Goal: Task Accomplishment & Management: Manage account settings

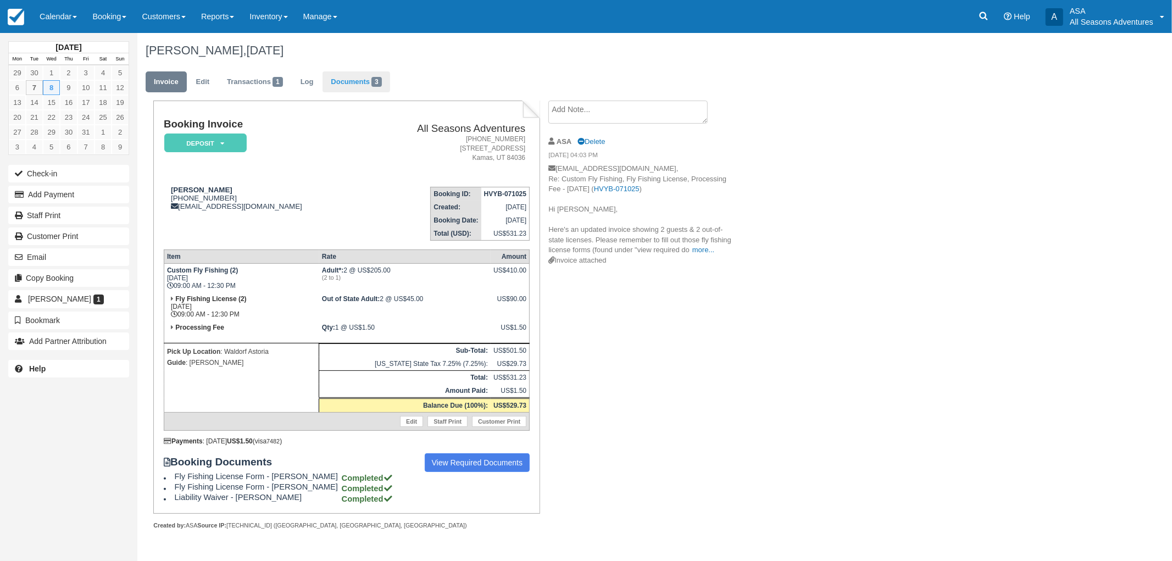
click at [371, 83] on link "Documents 3" at bounding box center [355, 81] width 67 height 21
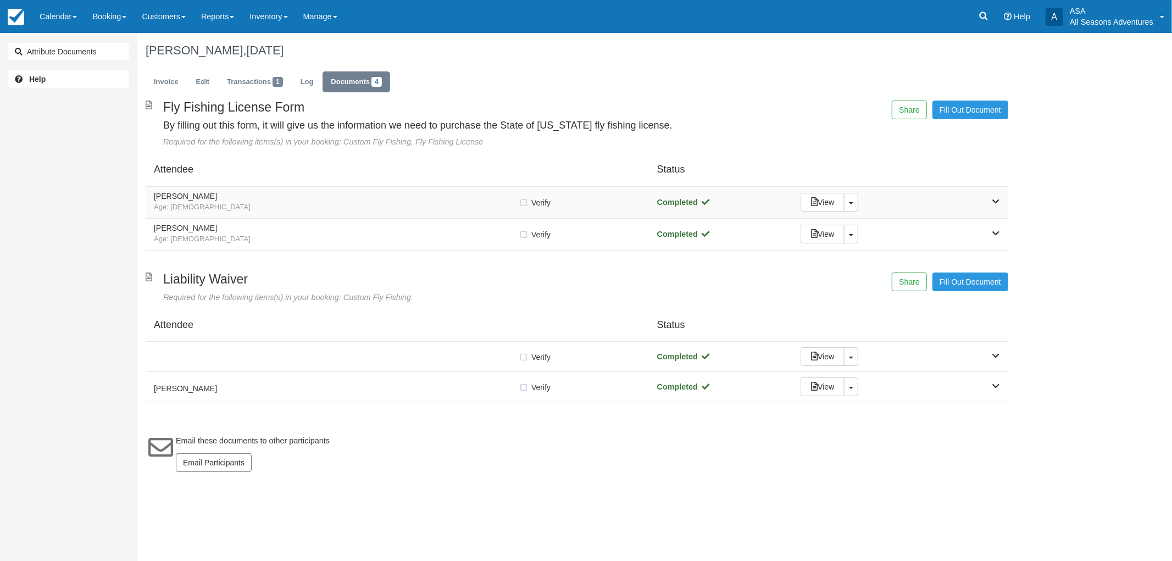
click at [270, 196] on h5 "[PERSON_NAME]" at bounding box center [336, 196] width 365 height 8
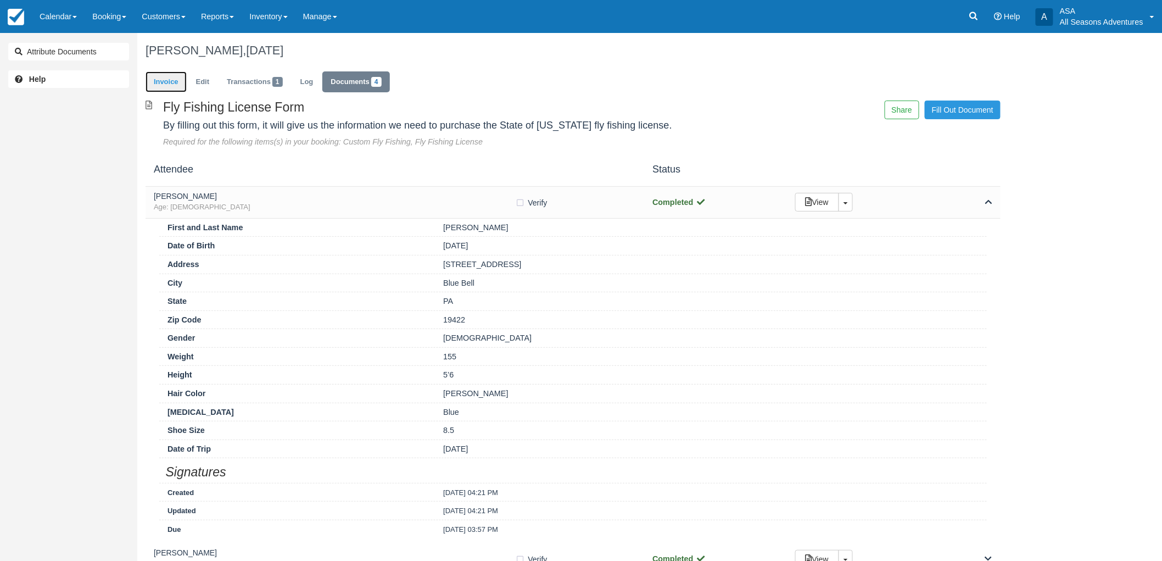
click at [167, 77] on link "Invoice" at bounding box center [166, 81] width 41 height 21
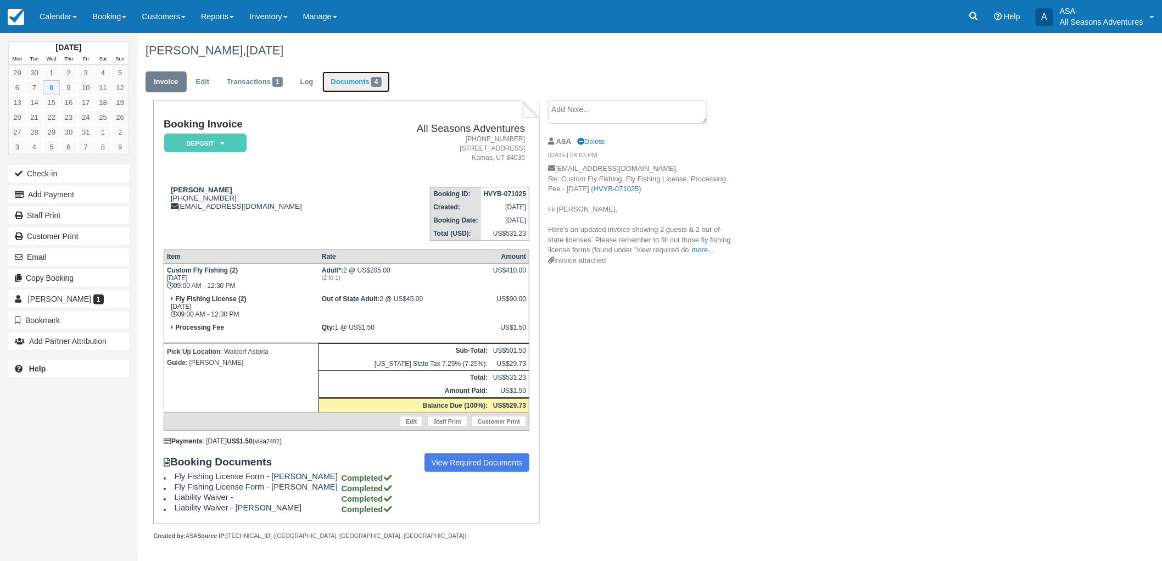
click at [379, 90] on link "Documents 4" at bounding box center [355, 81] width 67 height 21
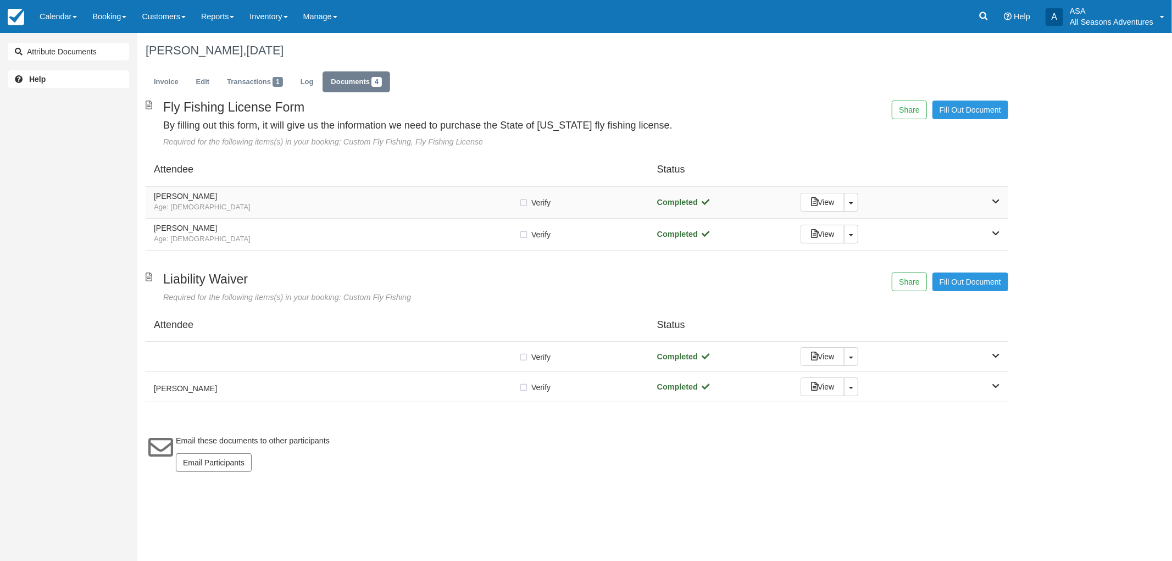
click at [358, 199] on h5 "[PERSON_NAME]" at bounding box center [336, 196] width 365 height 8
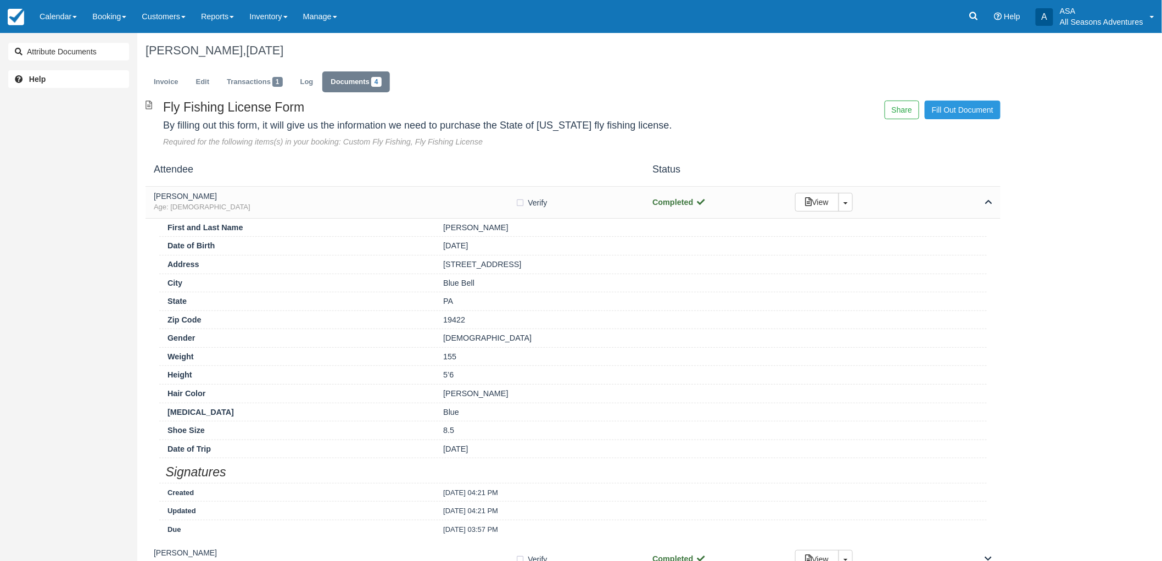
scroll to position [61, 0]
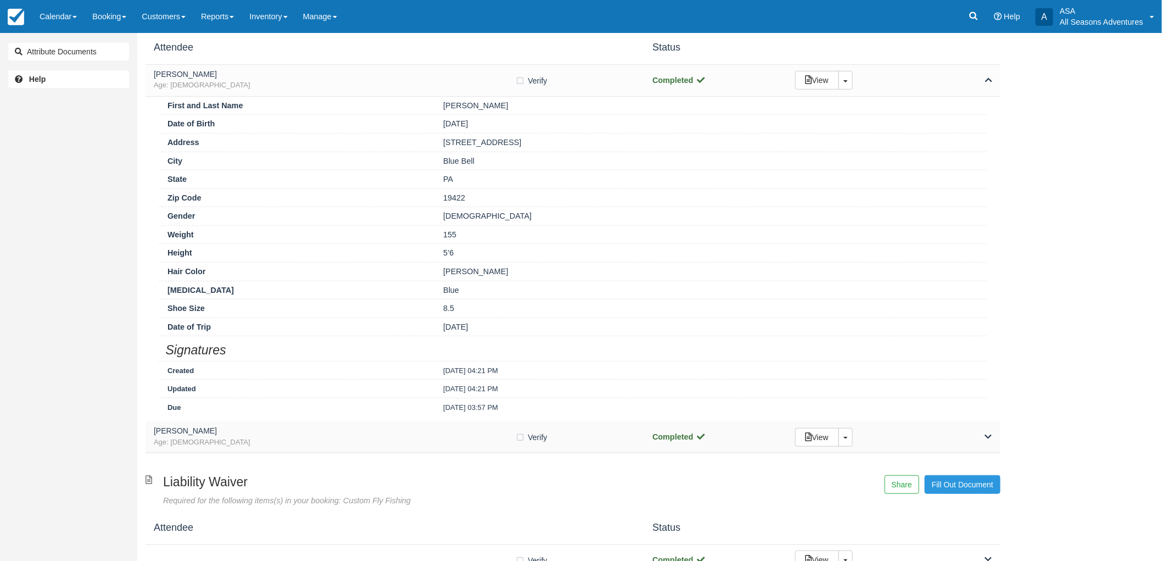
click at [444, 440] on span "Age: 65" at bounding box center [335, 442] width 362 height 10
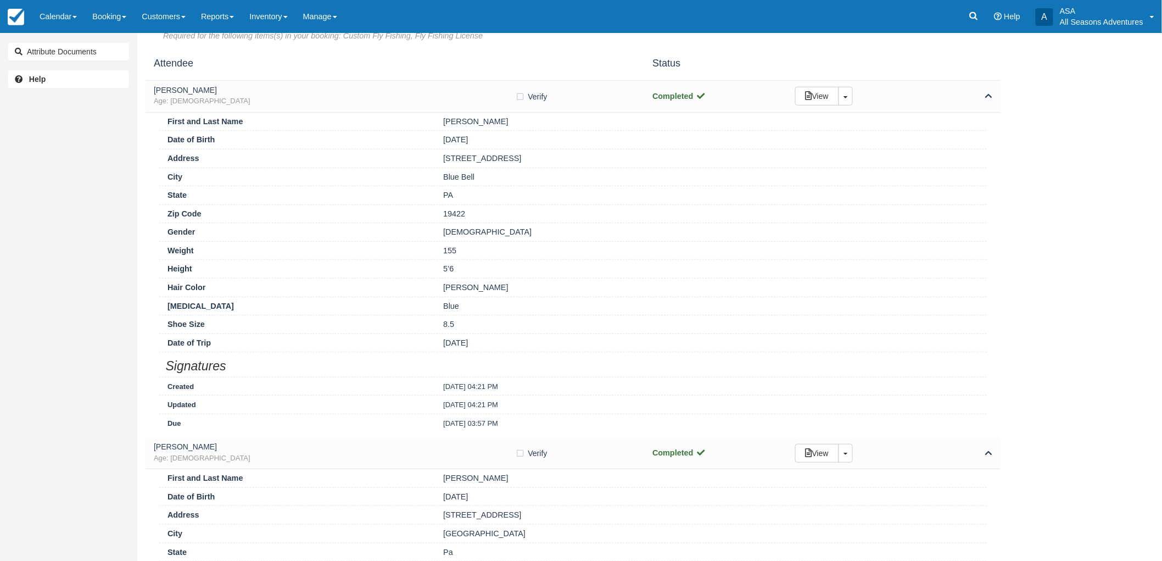
scroll to position [0, 0]
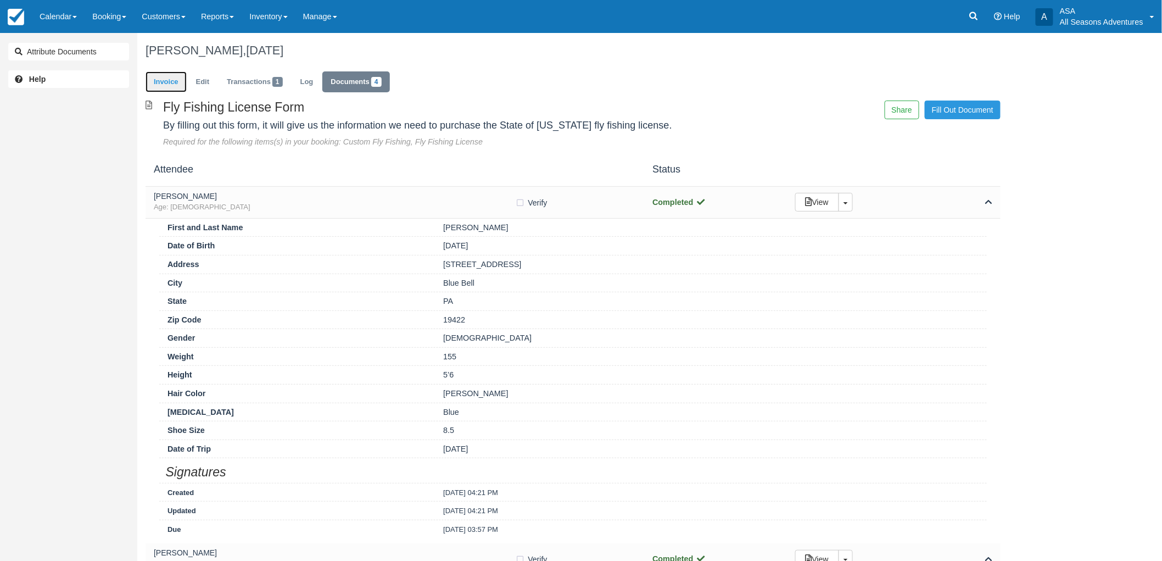
click at [177, 88] on link "Invoice" at bounding box center [166, 81] width 41 height 21
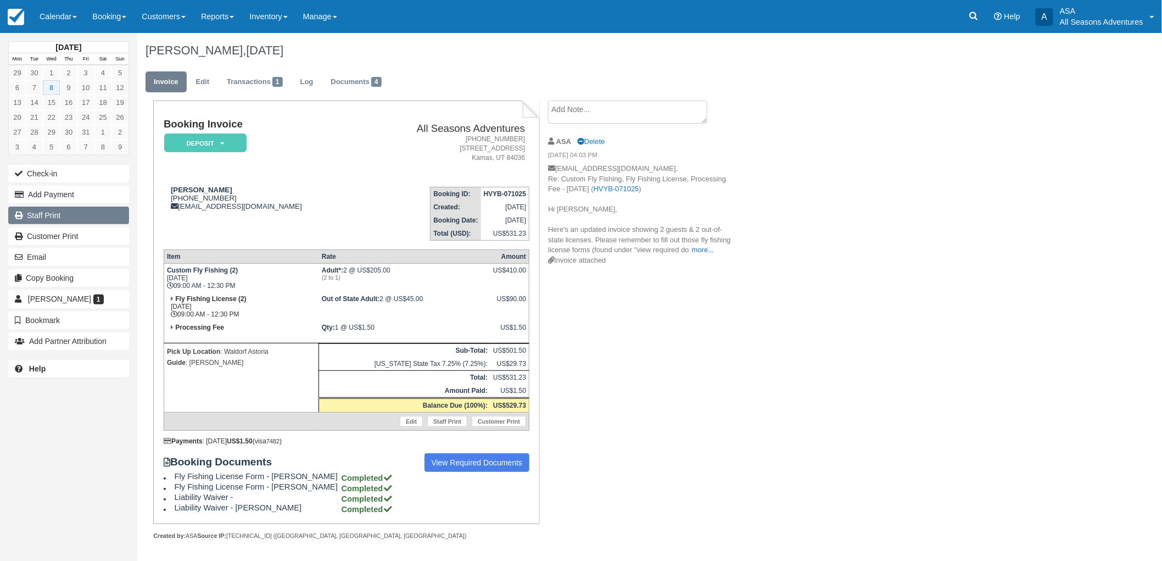
click at [107, 217] on link "Staff Print" at bounding box center [68, 216] width 121 height 18
click at [361, 83] on link "Documents 4" at bounding box center [355, 81] width 67 height 21
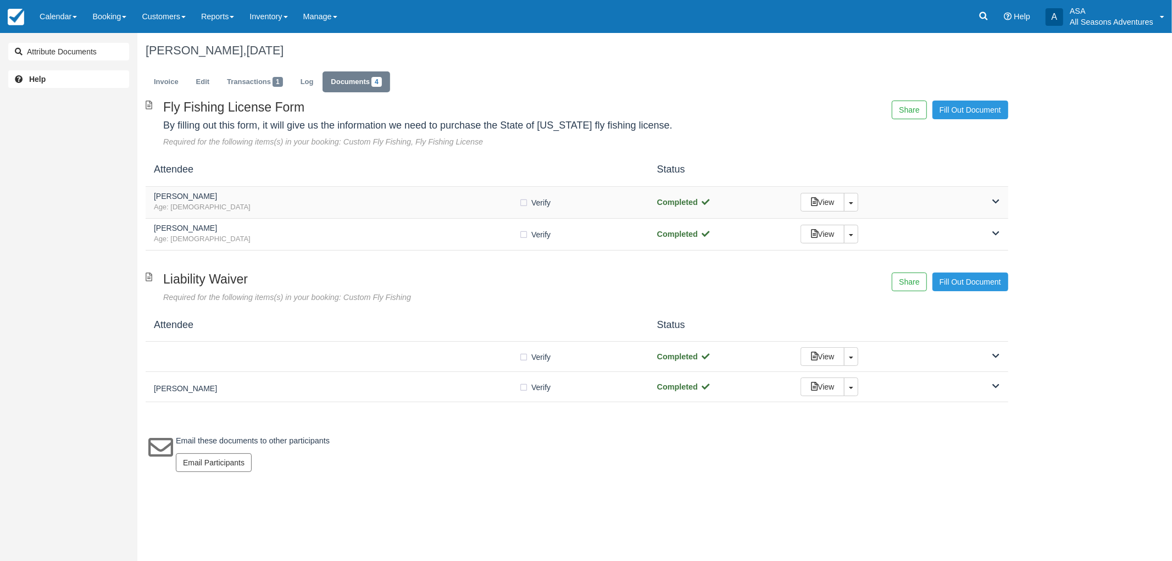
click at [346, 206] on span "Age: [DEMOGRAPHIC_DATA]" at bounding box center [336, 207] width 365 height 10
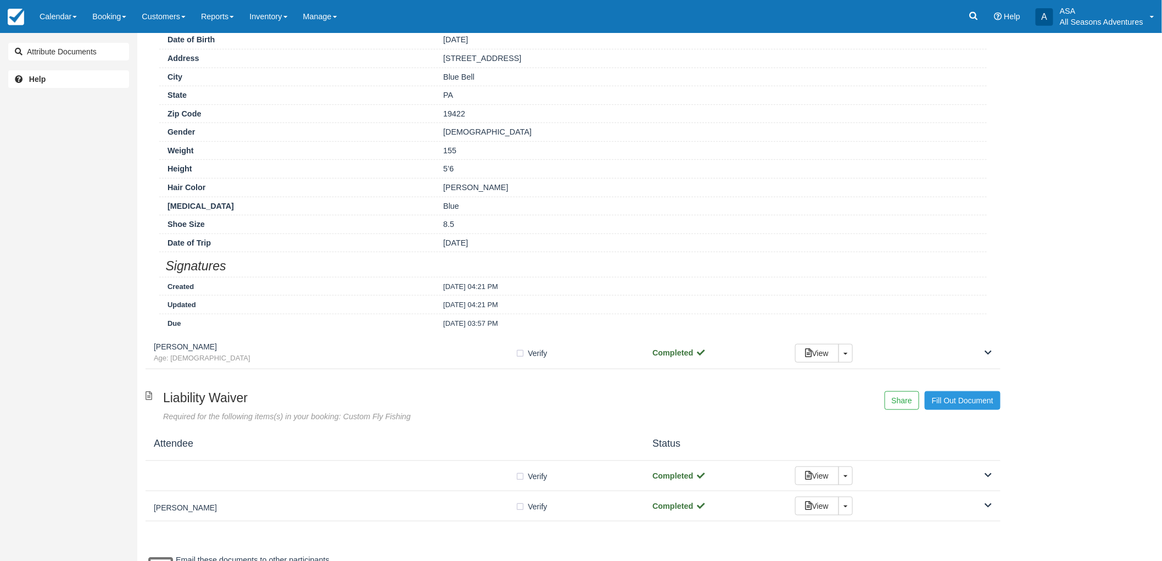
scroll to position [244, 0]
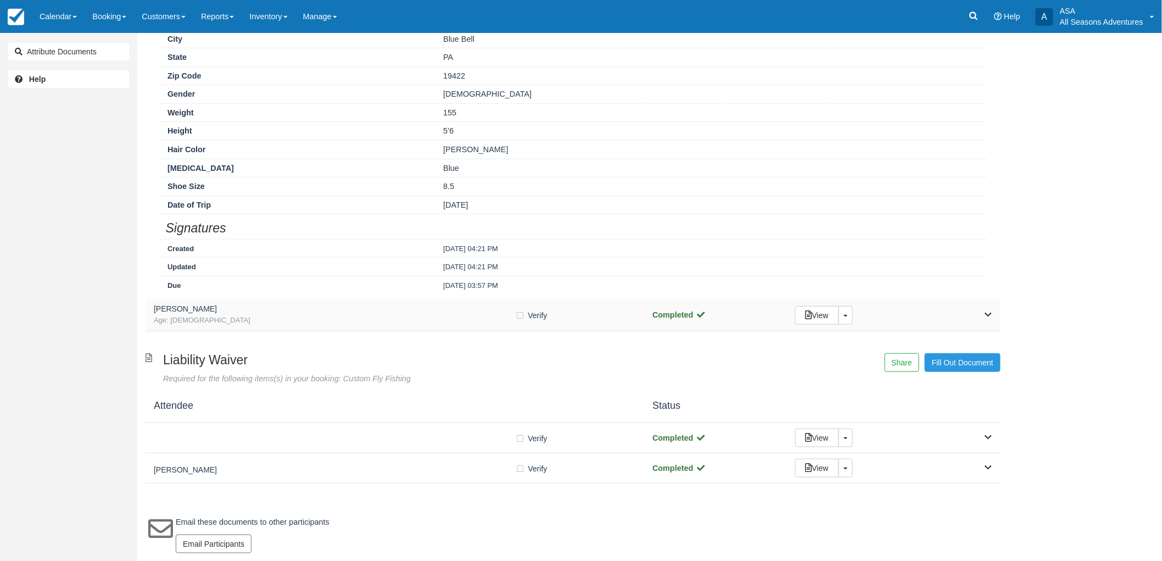
click at [453, 331] on div "[PERSON_NAME] Age: [DEMOGRAPHIC_DATA] Verify Verified Completed View Toggle Dro…" at bounding box center [573, 315] width 855 height 32
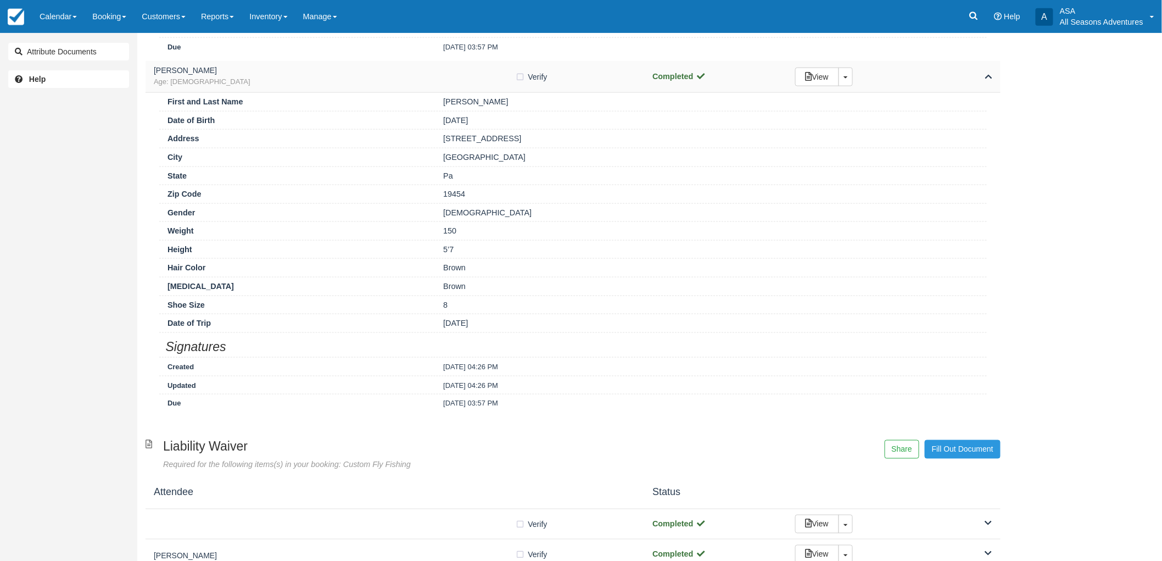
scroll to position [488, 0]
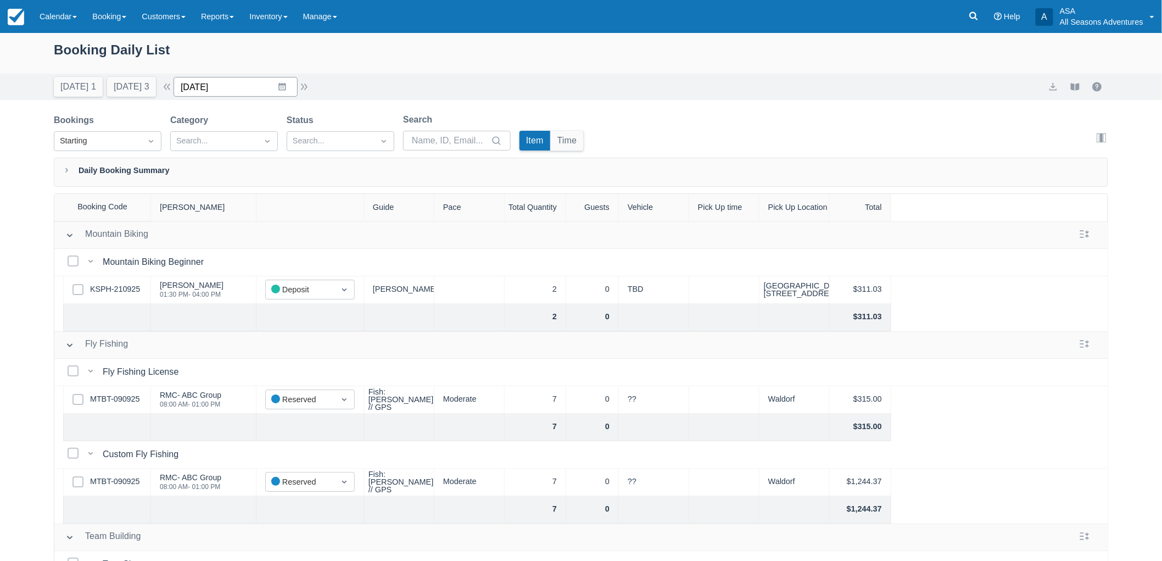
click at [233, 82] on input "10/12/25" at bounding box center [236, 87] width 124 height 20
click at [248, 210] on td "14" at bounding box center [239, 213] width 21 height 21
type input "10/14/25"
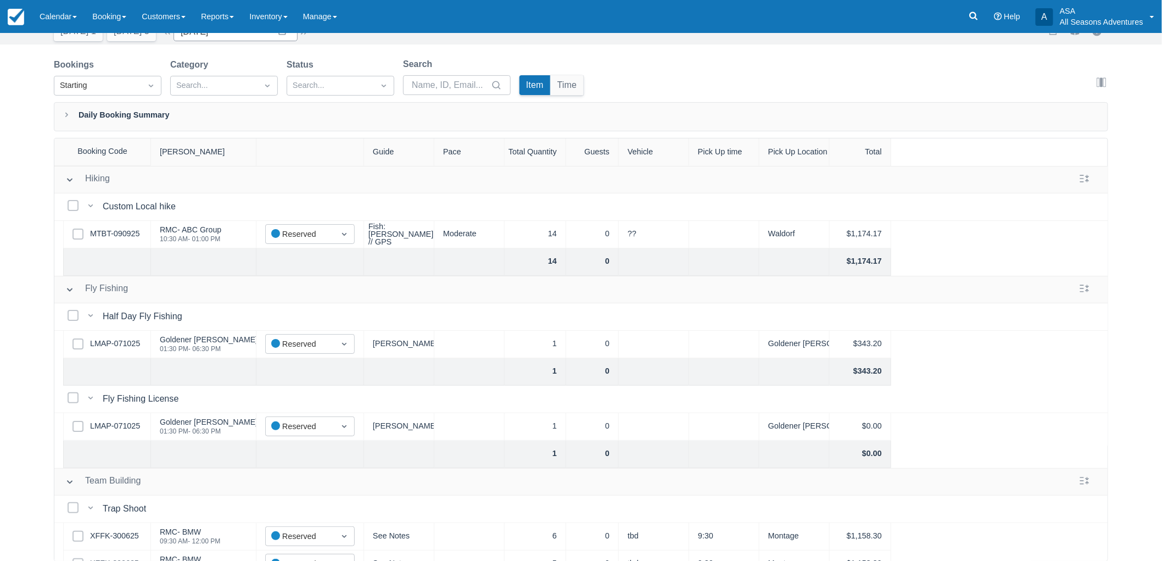
scroll to position [61, 0]
